Goal: Task Accomplishment & Management: Manage account settings

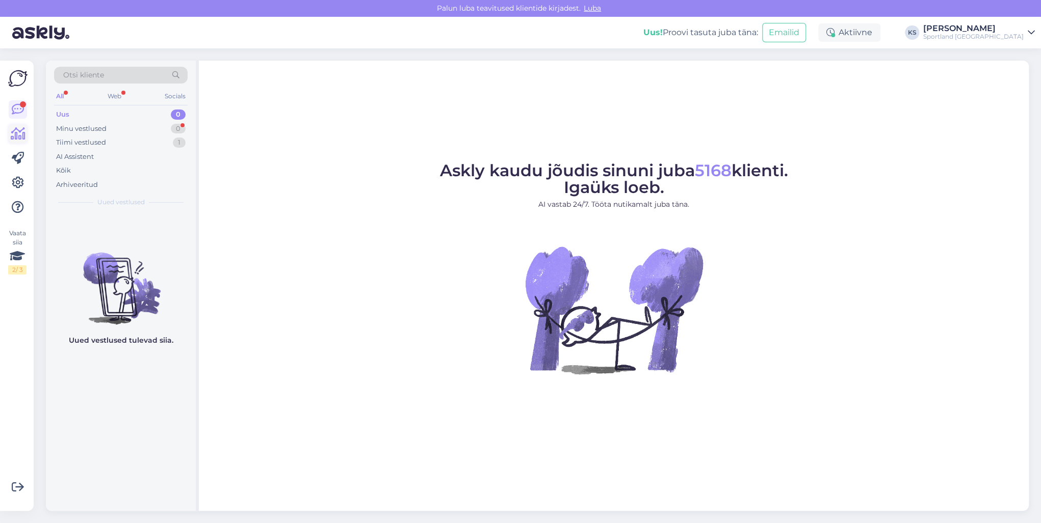
click at [25, 133] on link at bounding box center [18, 134] width 18 height 18
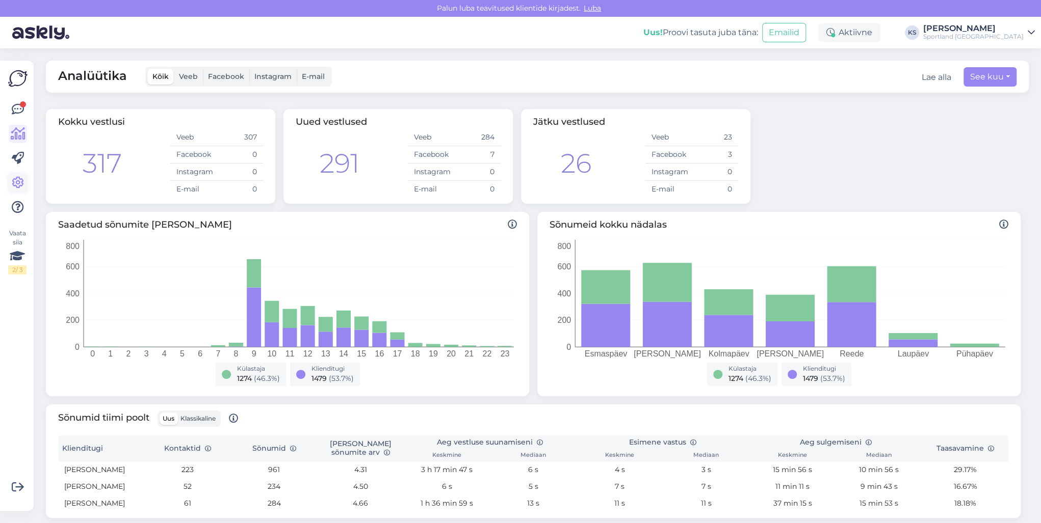
click at [14, 186] on icon at bounding box center [18, 183] width 12 height 12
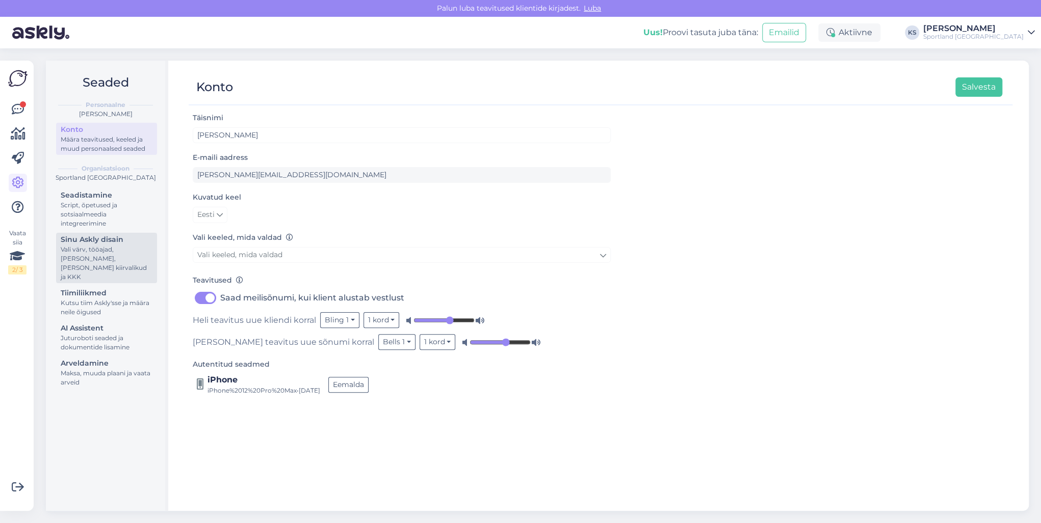
click at [112, 255] on div "Vali värv, tööajad, [PERSON_NAME], [PERSON_NAME] kiirvalikud ja KKK" at bounding box center [107, 263] width 92 height 37
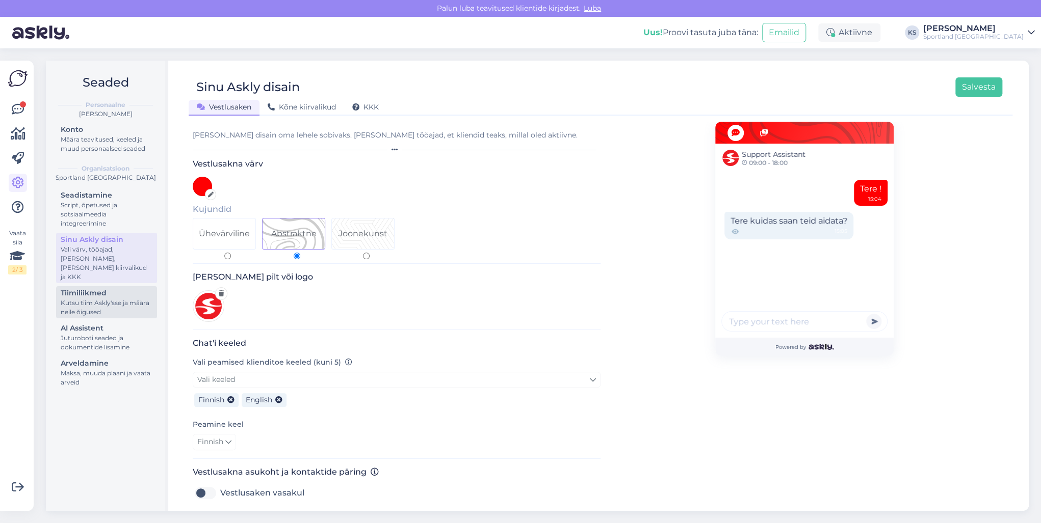
click at [110, 299] on div "Kutsu tiim Askly'sse ja määra neile õigused" at bounding box center [107, 308] width 92 height 18
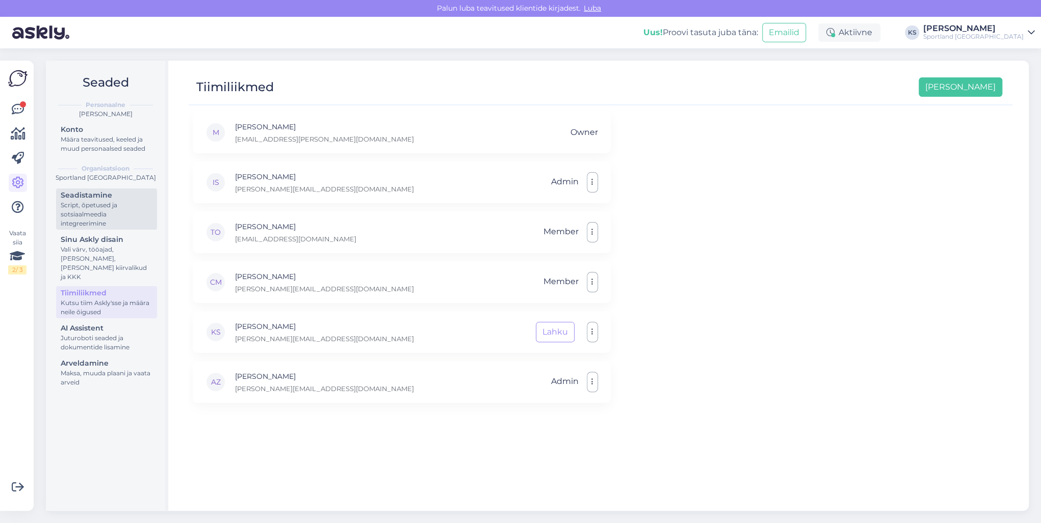
click at [94, 204] on div "Script, õpetused ja sotsiaalmeedia integreerimine" at bounding box center [107, 215] width 92 height 28
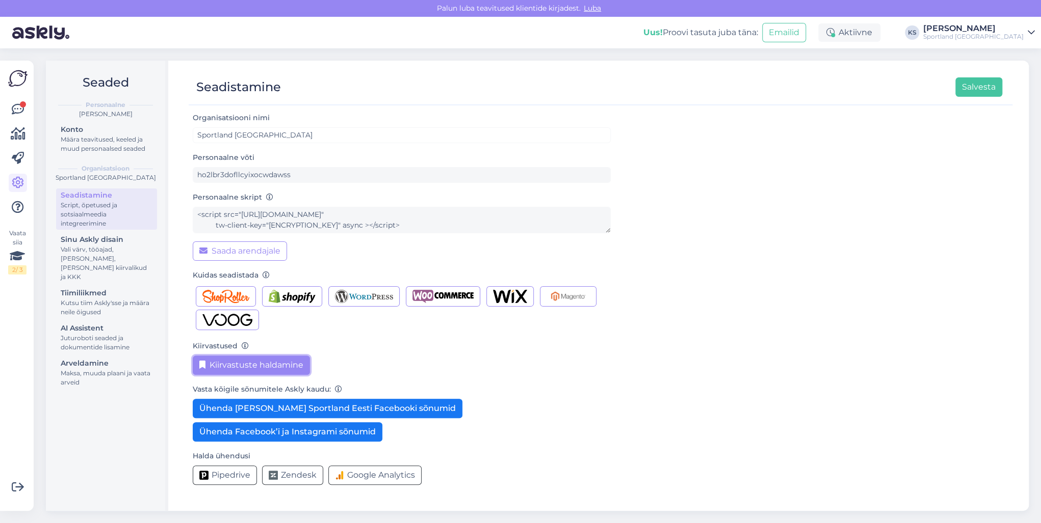
click at [249, 357] on button "Kiirvastuste haldamine" at bounding box center [251, 365] width 117 height 19
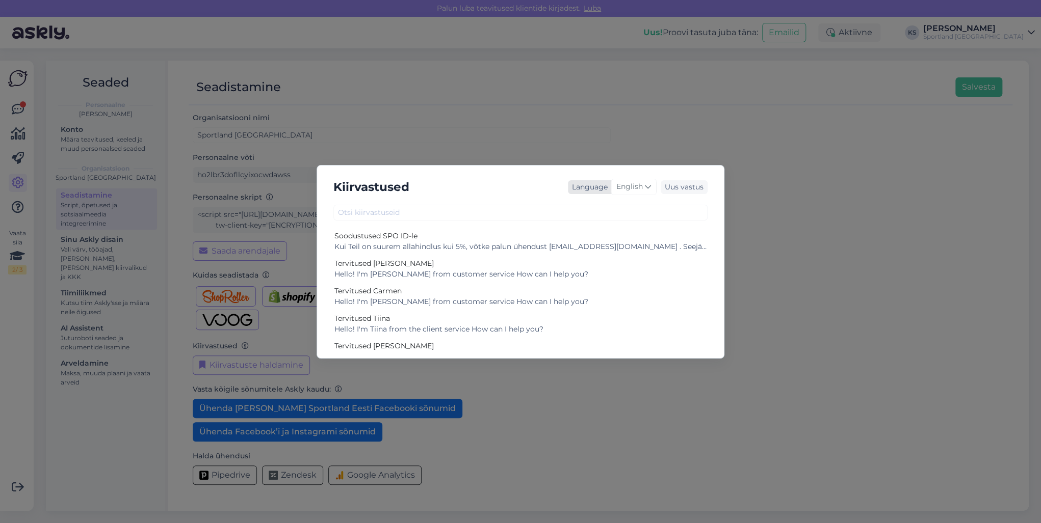
click at [630, 192] on span "English" at bounding box center [629, 186] width 27 height 11
type input "es"
click at [601, 245] on link "Estonian" at bounding box center [612, 249] width 112 height 16
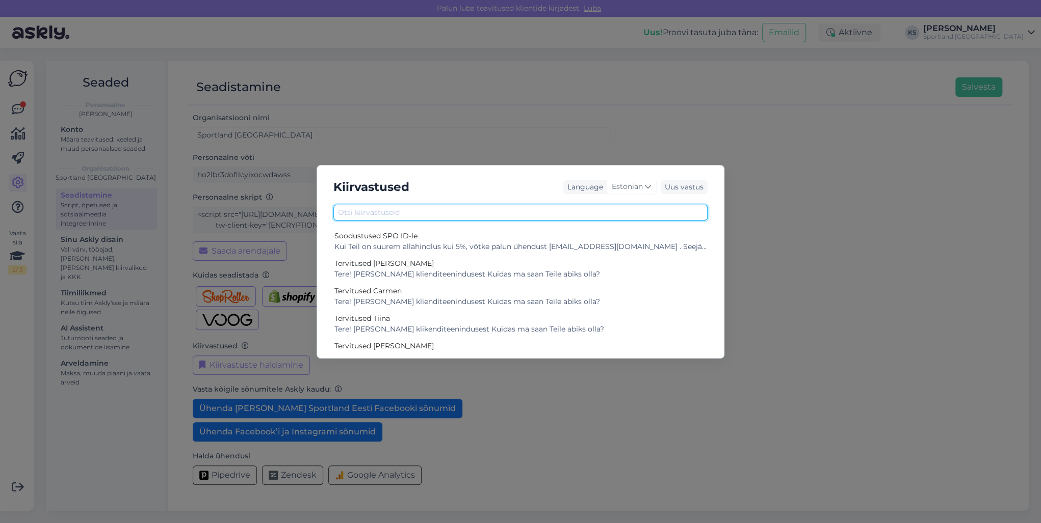
click at [593, 216] on input "text" at bounding box center [520, 213] width 374 height 16
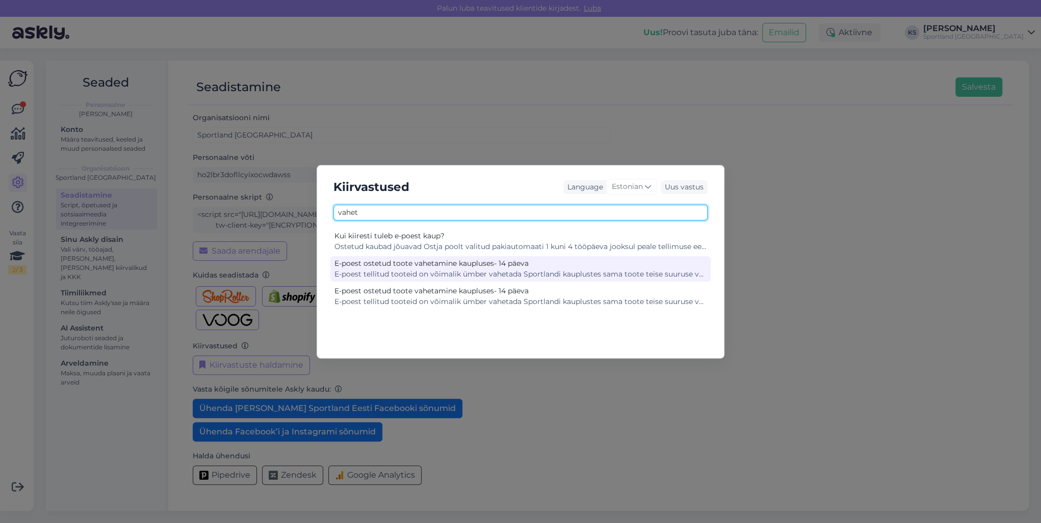
type input "vahet"
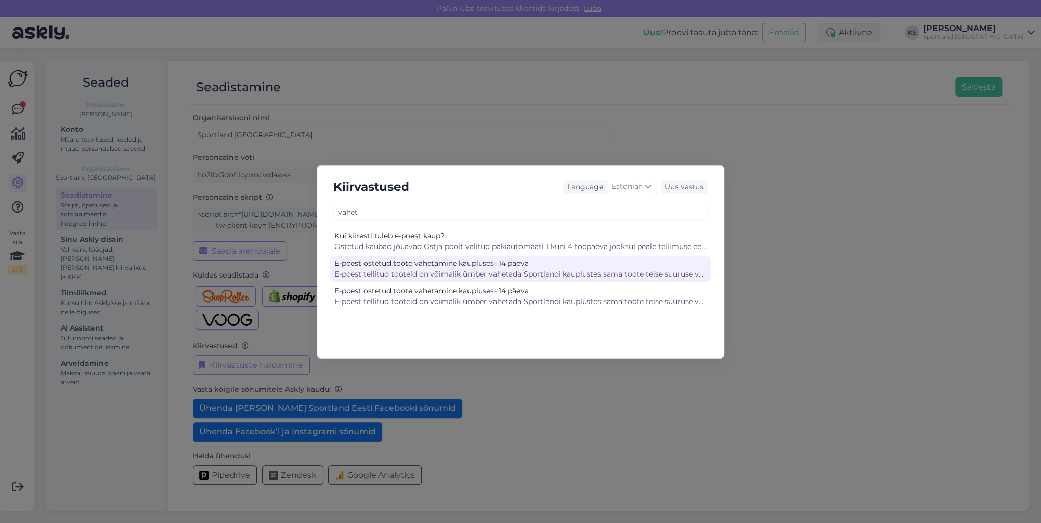
click at [470, 270] on div "E-poest tellitud tooteid on võimalik ümber vahetada Sportlandi kauplustes sama …" at bounding box center [520, 274] width 372 height 11
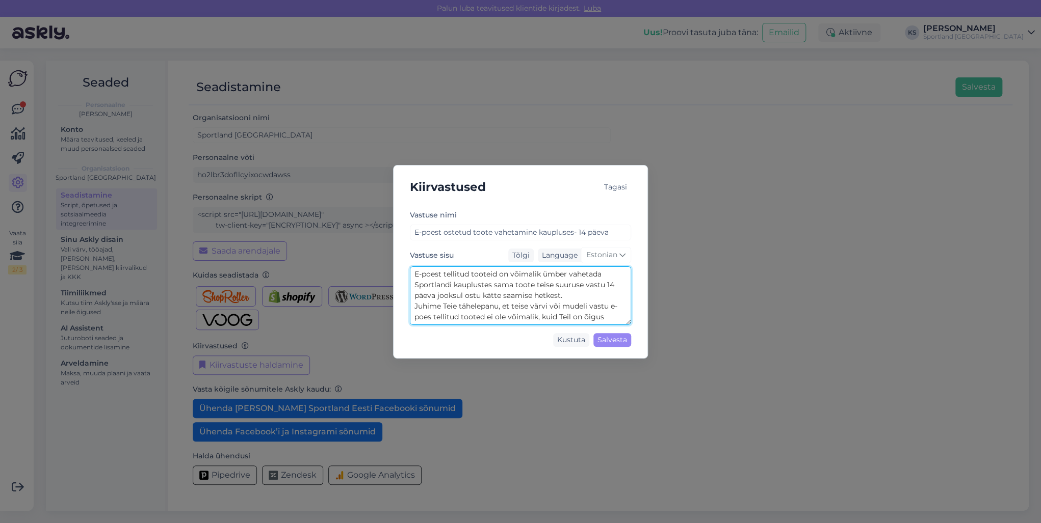
scroll to position [43, 0]
drag, startPoint x: 414, startPoint y: 272, endPoint x: 648, endPoint y: 352, distance: 247.7
click at [790, 369] on div "Kiirvastused Tagasi Vastuse nimi E-poest ostetud toote vahetamine kaupluses- 14…" at bounding box center [520, 261] width 1041 height 523
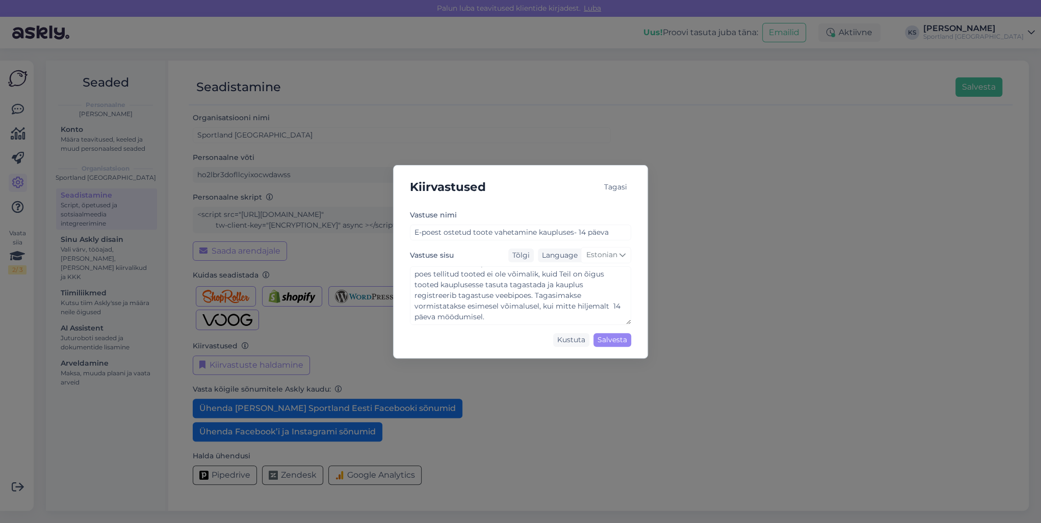
click at [610, 186] on div "Tagasi" at bounding box center [615, 187] width 31 height 14
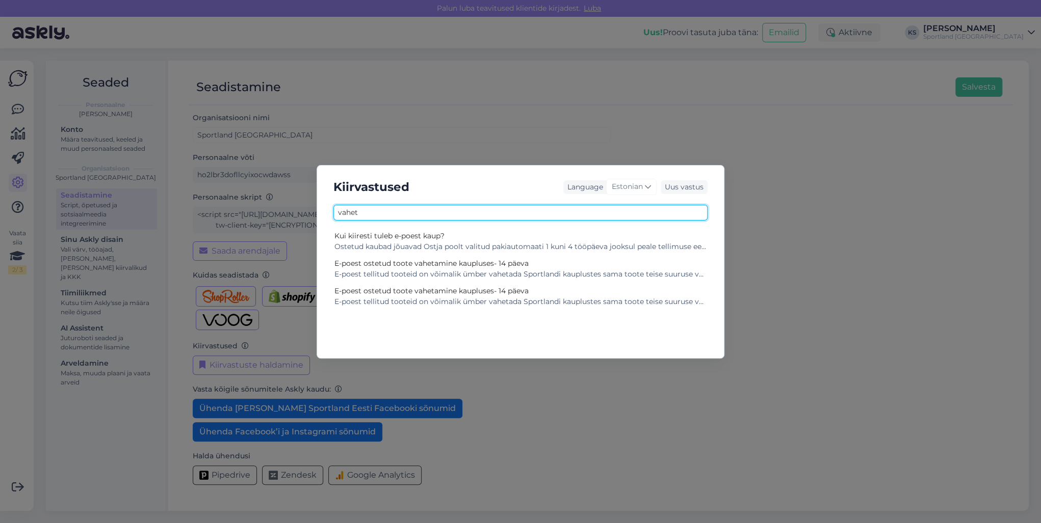
drag, startPoint x: 481, startPoint y: 213, endPoint x: 286, endPoint y: 211, distance: 194.7
click at [286, 211] on div "Kiirvastused Language Estonian Uus vastus vahet Kui kiiresti tuleb e-poest [PER…" at bounding box center [520, 261] width 1041 height 523
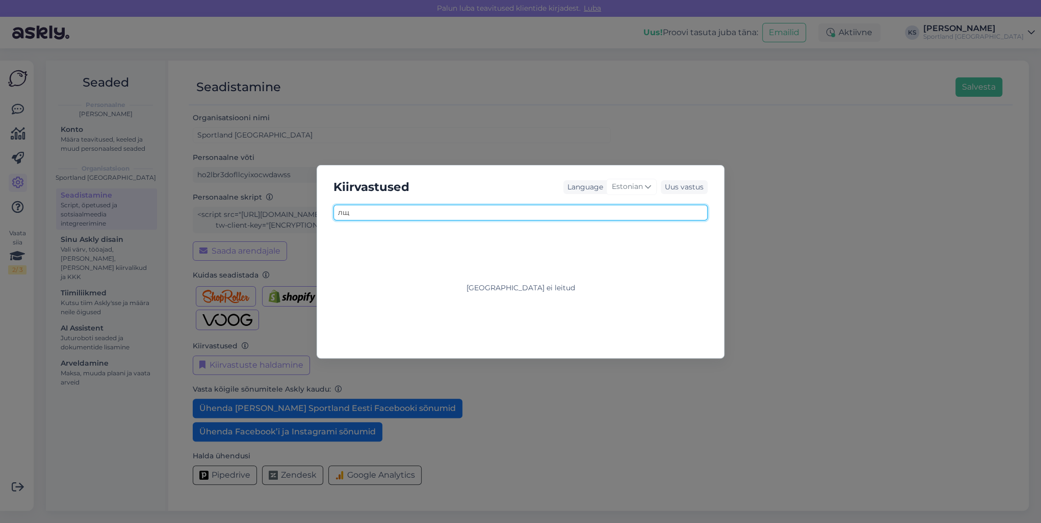
type input "л"
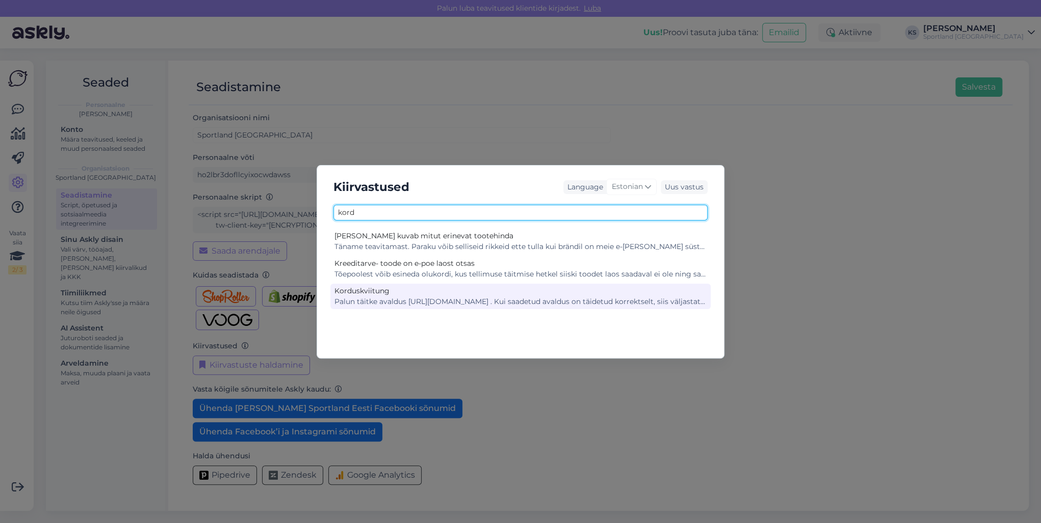
type input "kord"
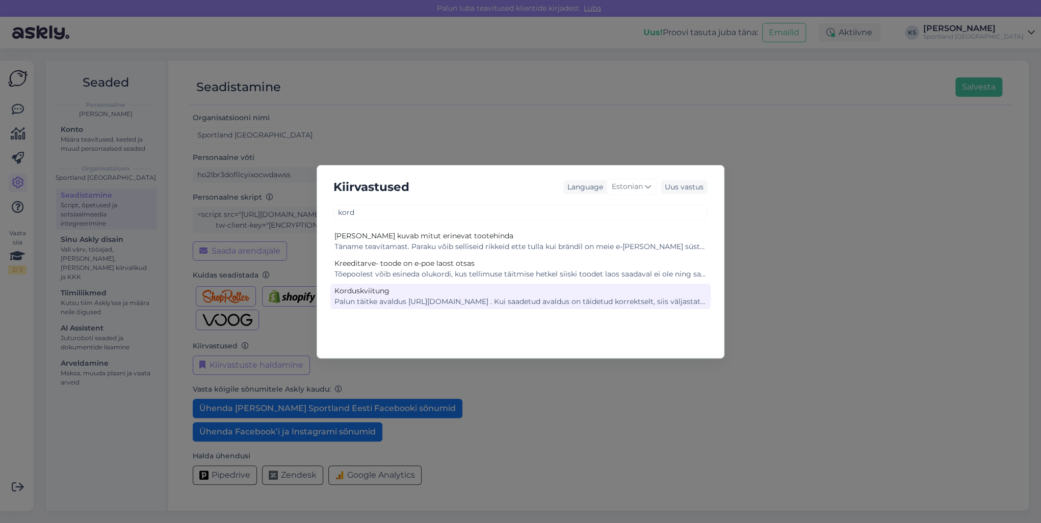
click at [398, 298] on div "Palun täitke avaldus [URL][DOMAIN_NAME] . Kui saadetud avaldus on täidetud korr…" at bounding box center [520, 302] width 372 height 11
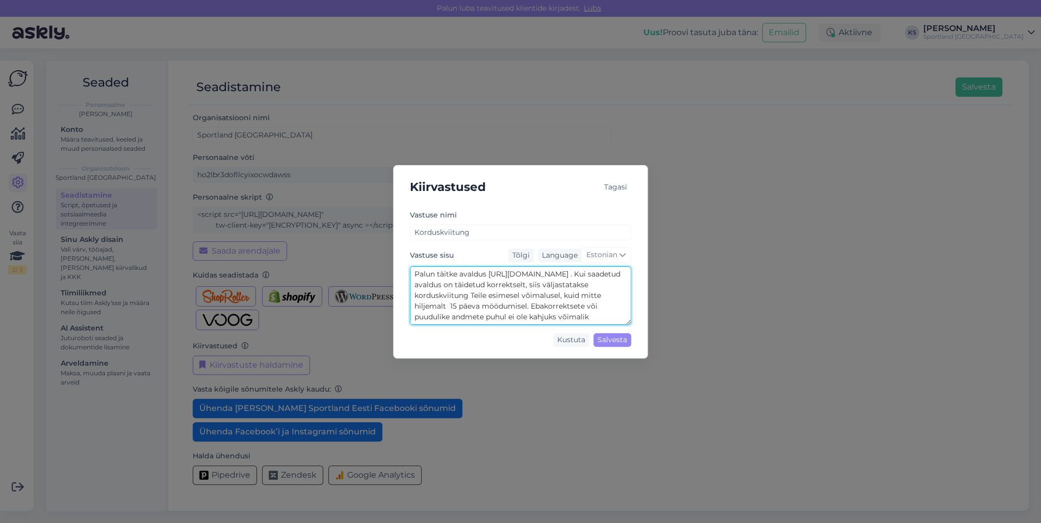
scroll to position [32, 0]
drag, startPoint x: 412, startPoint y: 271, endPoint x: 718, endPoint y: 338, distance: 312.7
click at [726, 360] on div "Kiirvastused Tagasi Vastuse nimi Korduskviitung Vastuse sisu Tõlgi Language Est…" at bounding box center [520, 261] width 1041 height 523
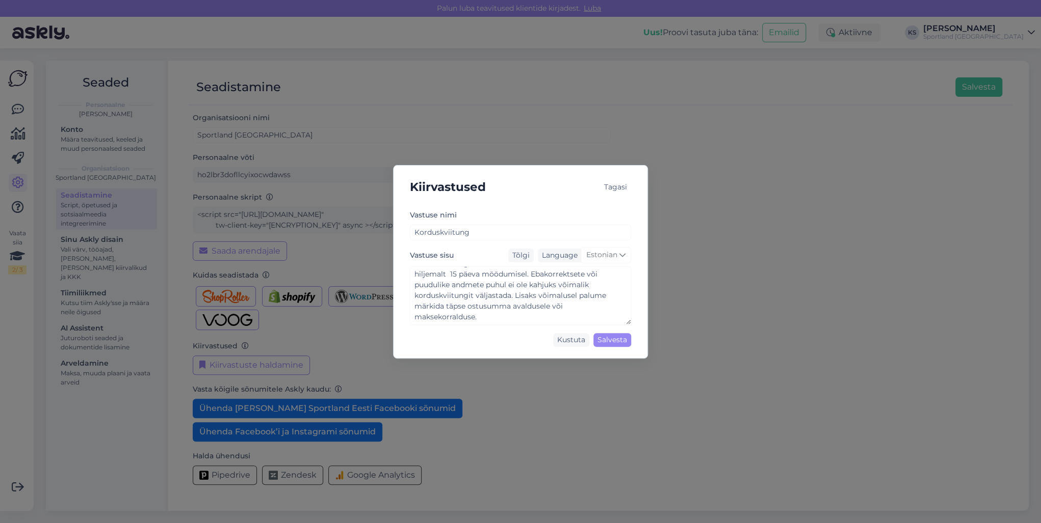
click at [607, 181] on div "Tagasi" at bounding box center [615, 187] width 31 height 14
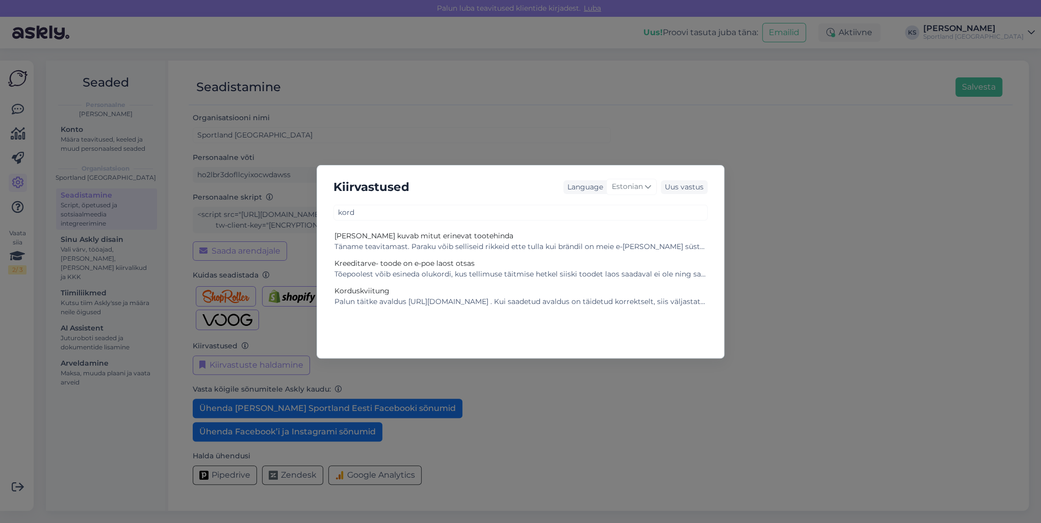
click at [21, 118] on div "Kiirvastused Language Estonian Uus vastus kord E-poes kuvab mitut erinevat toot…" at bounding box center [520, 261] width 1041 height 523
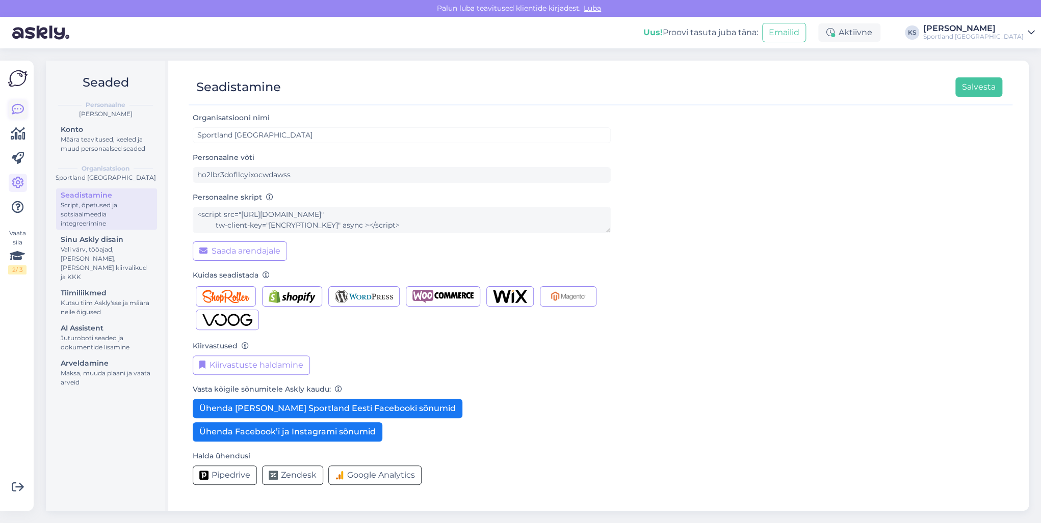
click at [20, 111] on icon at bounding box center [18, 109] width 12 height 12
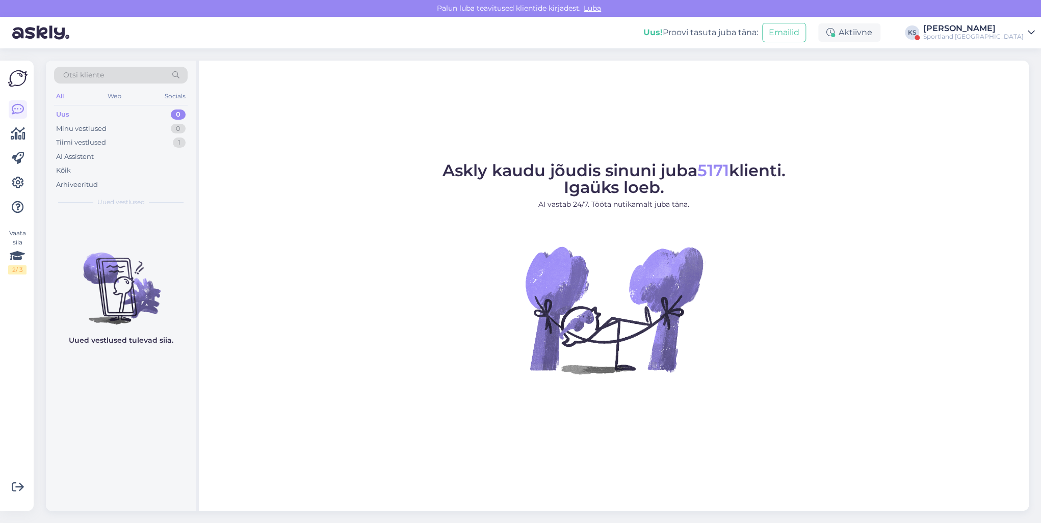
click at [1019, 31] on div "[PERSON_NAME]" at bounding box center [973, 28] width 100 height 8
click at [1024, 77] on button "Ava" at bounding box center [1015, 79] width 22 height 16
click at [999, 35] on div "Sportland [GEOGRAPHIC_DATA]" at bounding box center [973, 37] width 100 height 8
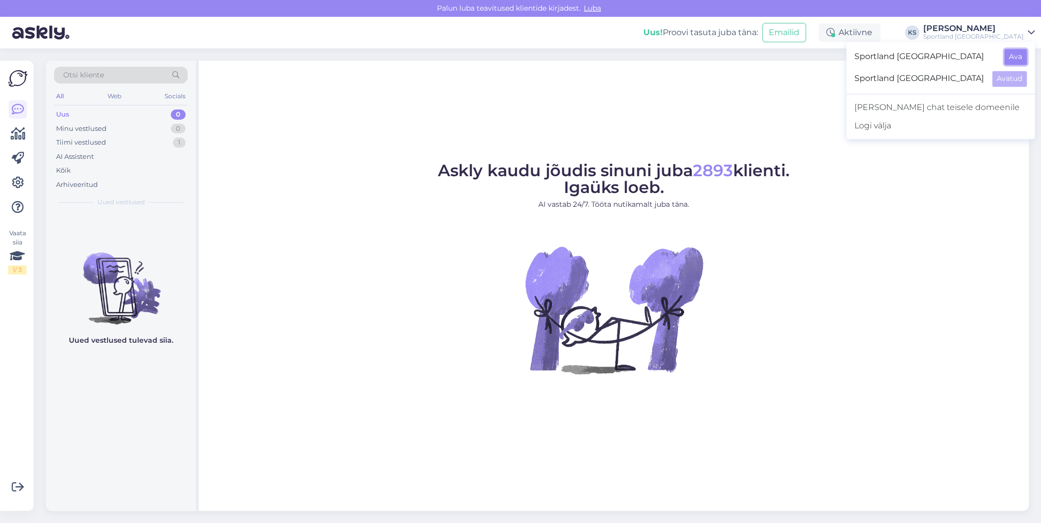
click at [1014, 53] on button "Ava" at bounding box center [1015, 57] width 22 height 16
